Goal: Information Seeking & Learning: Find specific page/section

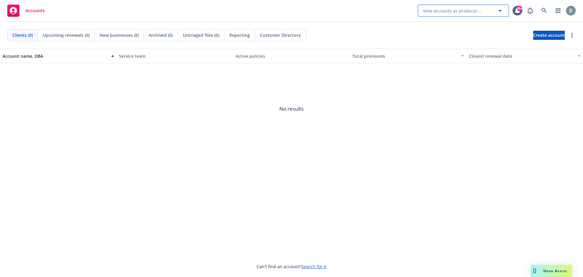
click at [455, 10] on span "View accounts as producer..." at bounding box center [452, 11] width 58 height 6
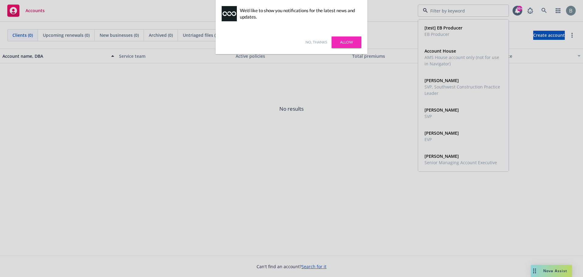
click at [318, 42] on link "No, thanks" at bounding box center [317, 42] width 22 height 5
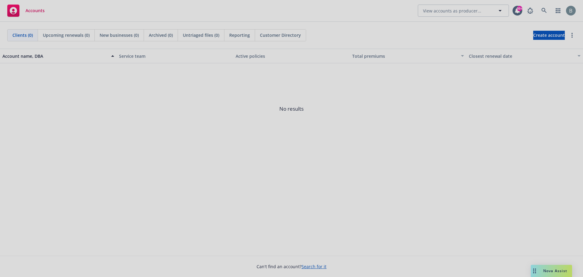
click at [542, 7] on div at bounding box center [291, 138] width 583 height 277
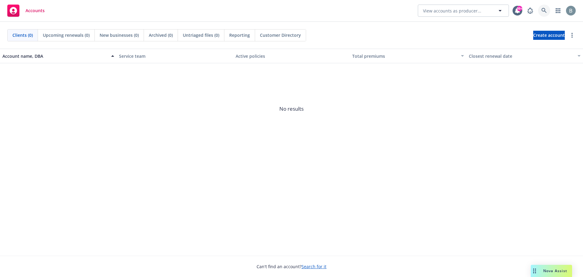
click at [542, 10] on icon at bounding box center [544, 10] width 5 height 5
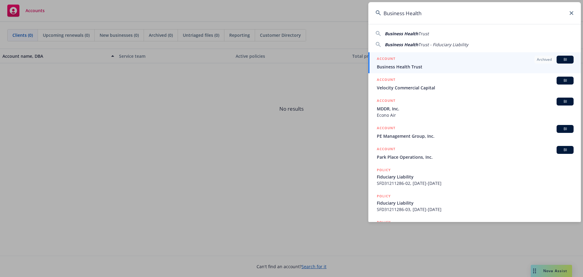
click at [407, 35] on span "Business Health" at bounding box center [401, 34] width 33 height 6
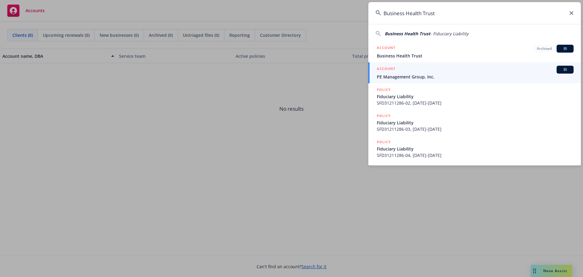
drag, startPoint x: 442, startPoint y: 14, endPoint x: 421, endPoint y: 15, distance: 21.6
click at [421, 15] on input "Business Health Trust" at bounding box center [475, 13] width 213 height 22
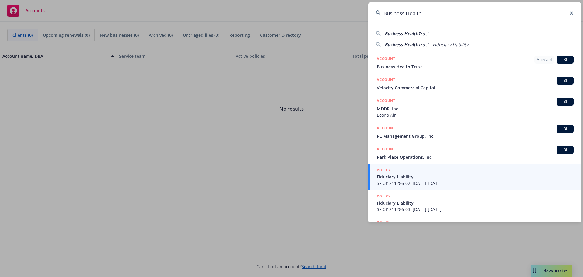
click at [429, 34] on span "Trust" at bounding box center [423, 34] width 11 height 6
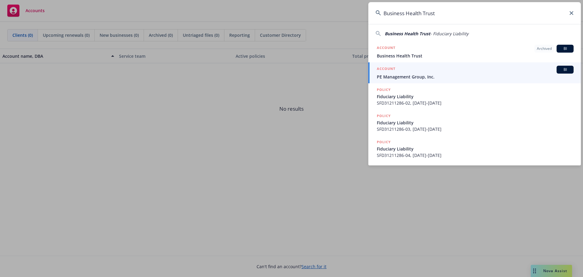
drag, startPoint x: 448, startPoint y: 14, endPoint x: 332, endPoint y: 15, distance: 116.1
click at [332, 15] on div "Business Health Trust Business Health Trust - Fiduciary Liability ACCOUNT Archi…" at bounding box center [291, 138] width 583 height 277
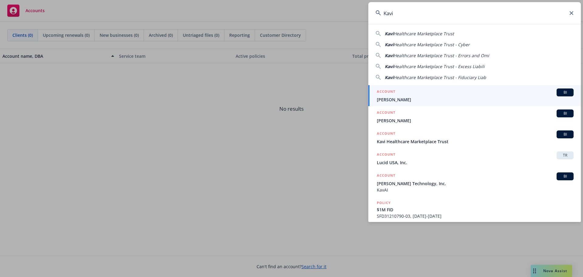
click at [427, 34] on span "Healthcare Marketplace Trust" at bounding box center [424, 34] width 60 height 6
type input "Kavi Healthcare Marketplace Trust"
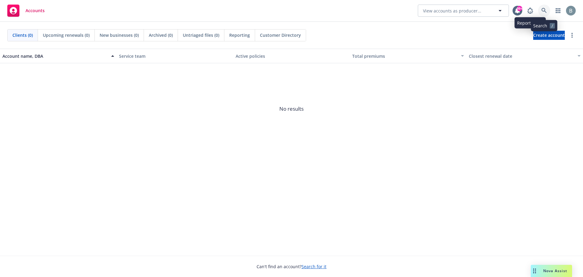
click at [542, 11] on link at bounding box center [544, 11] width 12 height 12
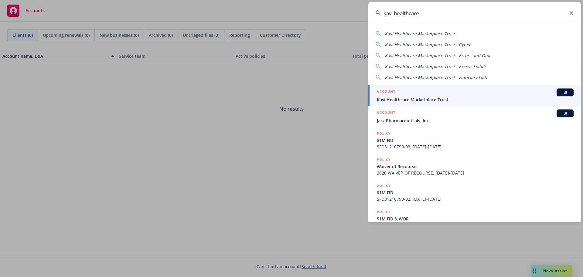
click at [440, 33] on span "Kavi Healthcare Marketplace Trust" at bounding box center [420, 34] width 70 height 6
type input "Kavi Healthcare Marketplace Trust"
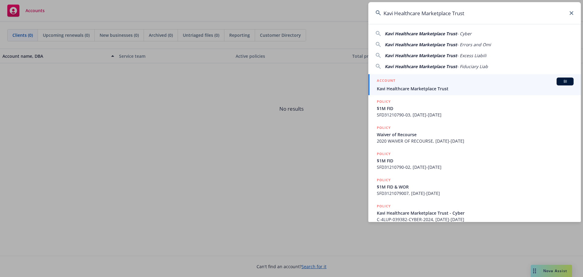
click at [569, 11] on input "Kavi Healthcare Marketplace Trust" at bounding box center [475, 13] width 213 height 22
click at [573, 13] on icon at bounding box center [572, 13] width 4 height 4
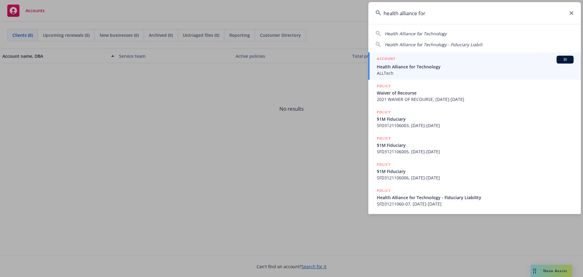
click at [415, 37] on div "Health Alliance for Technology Health Alliance for Technology - Fiduciary Liabi…" at bounding box center [475, 38] width 213 height 20
click at [416, 34] on span "Health Alliance for Technology" at bounding box center [416, 34] width 62 height 6
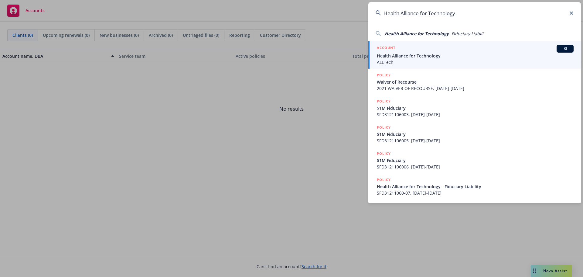
drag, startPoint x: 484, startPoint y: 16, endPoint x: 311, endPoint y: 2, distance: 173.5
click at [311, 2] on div "Health Alliance for Technology Health Alliance for Technology - Fiduciary Liabi…" at bounding box center [291, 138] width 583 height 277
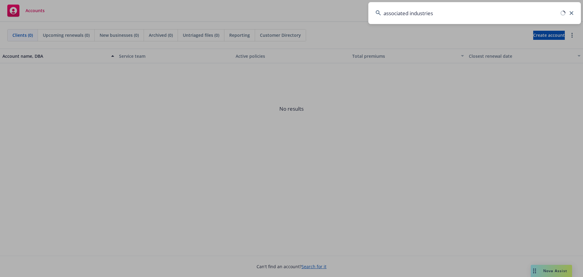
type input "associated industries"
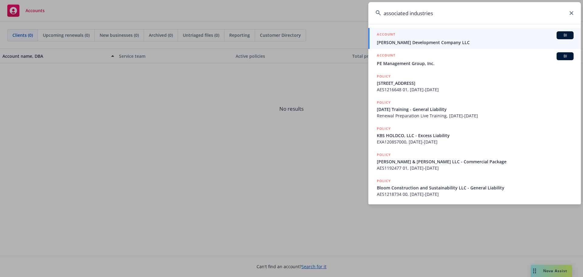
click at [450, 15] on input "associated industries" at bounding box center [475, 13] width 213 height 22
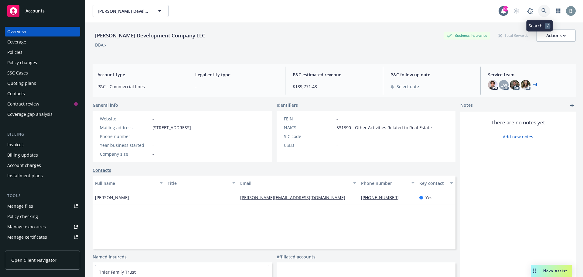
click at [542, 10] on icon at bounding box center [544, 10] width 5 height 5
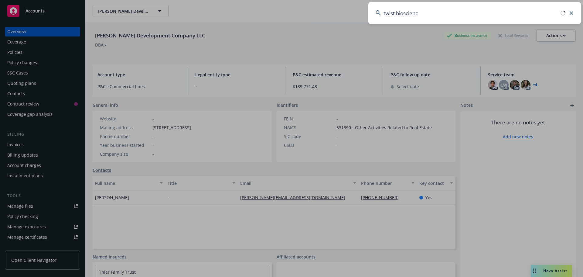
type input "twist bioscience"
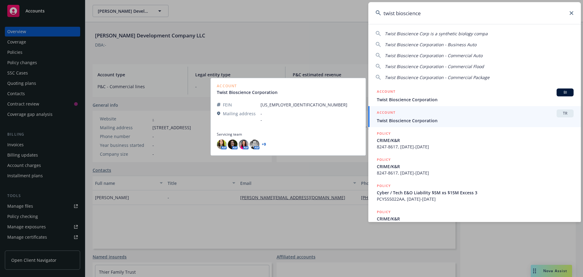
click at [432, 119] on span "Twist Bioscience Corporation" at bounding box center [475, 120] width 197 height 6
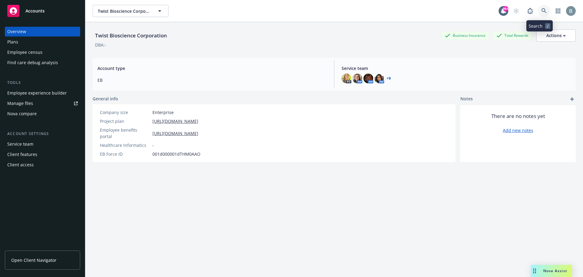
click at [542, 11] on icon at bounding box center [544, 10] width 5 height 5
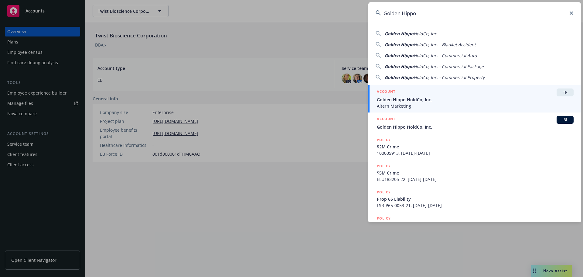
click at [435, 34] on span "HoldCo, Inc." at bounding box center [426, 34] width 24 height 6
type input "Golden Hippo HoldCo, Inc."
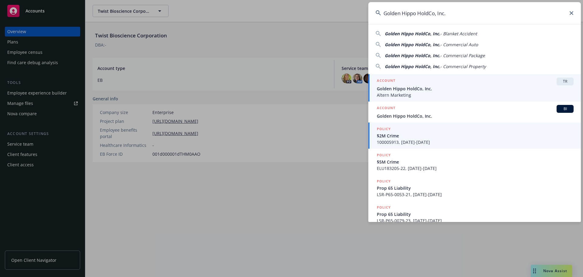
click at [447, 91] on span "Golden Hippo HoldCo, Inc." at bounding box center [475, 88] width 197 height 6
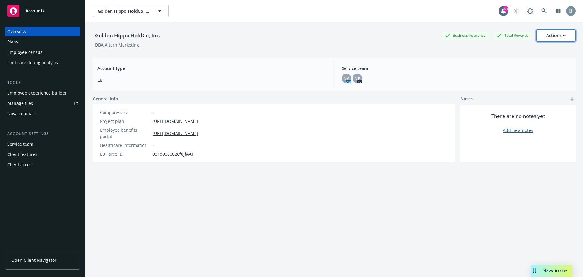
click at [554, 39] on div "Actions" at bounding box center [556, 36] width 19 height 12
click at [542, 9] on icon at bounding box center [544, 10] width 5 height 5
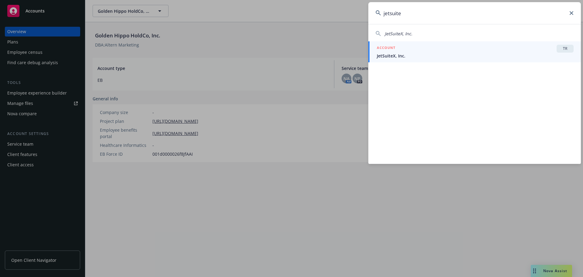
type input "jetsuite"
click at [425, 54] on span "JetSuiteX, Inc." at bounding box center [475, 56] width 197 height 6
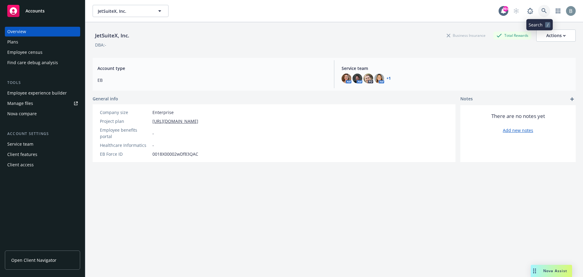
click at [542, 11] on icon at bounding box center [544, 10] width 5 height 5
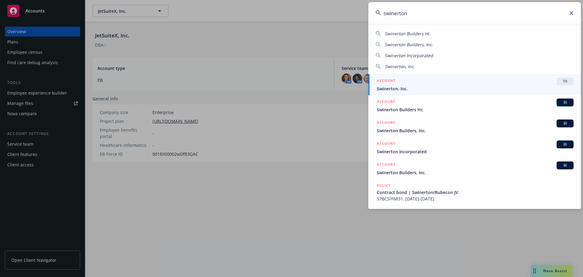
type input "swinerton"
click at [443, 87] on span "Swinerton, Inc." at bounding box center [475, 88] width 197 height 6
